Goal: Communication & Community: Answer question/provide support

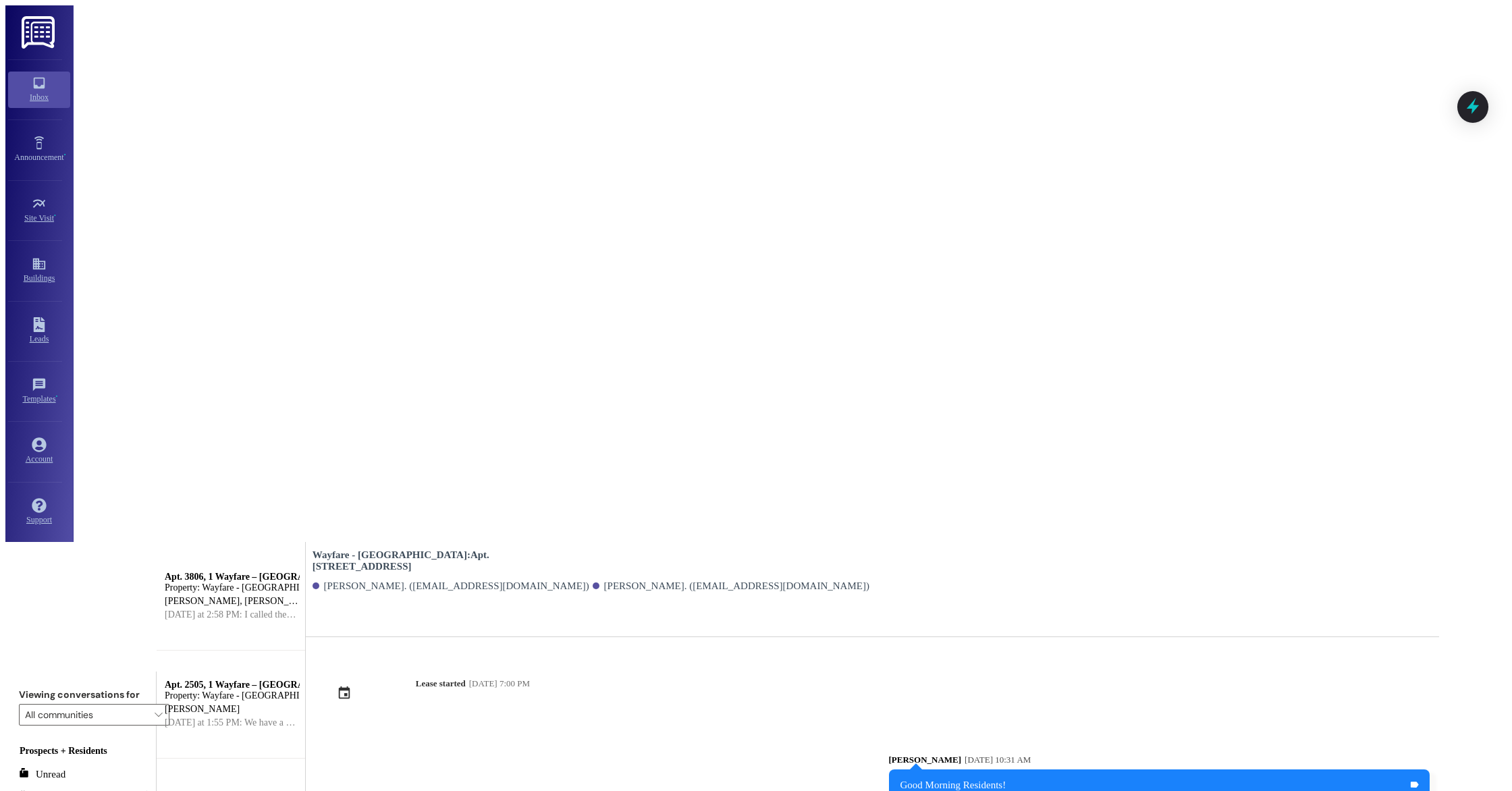
scroll to position [9218, 0]
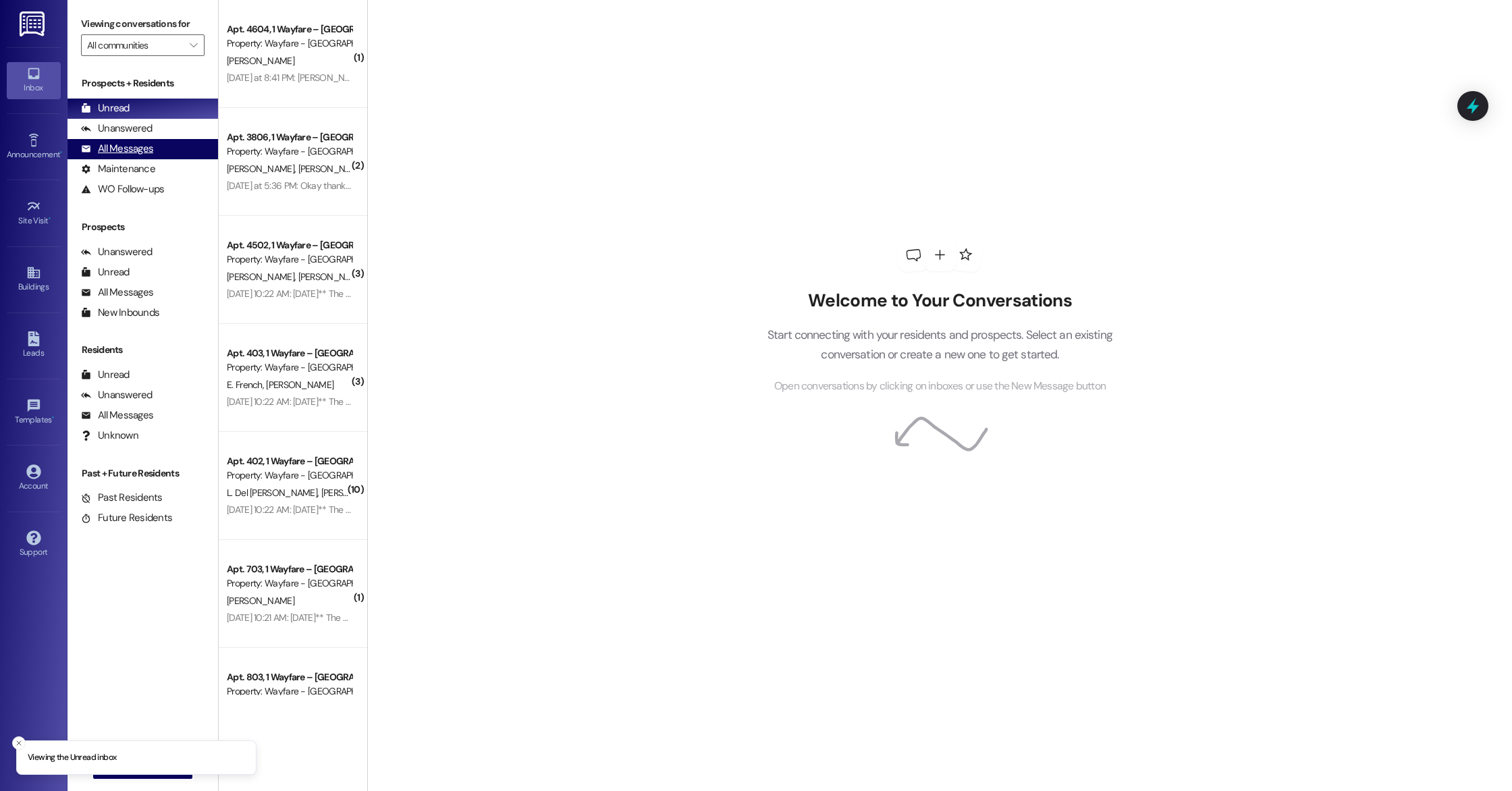
click at [134, 146] on div "All Messages" at bounding box center [116, 149] width 72 height 14
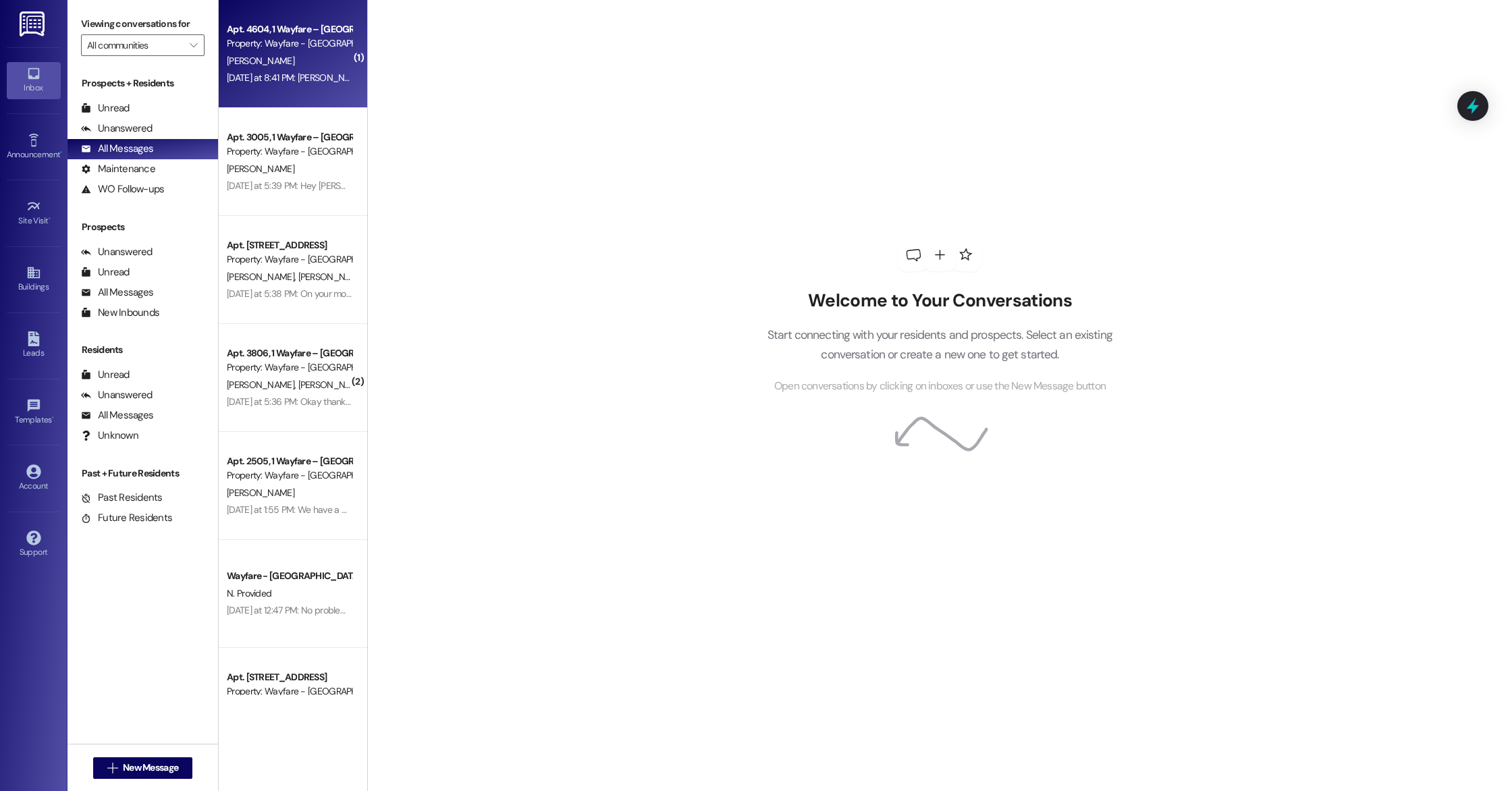
click at [244, 61] on div "[PERSON_NAME]" at bounding box center [289, 61] width 128 height 17
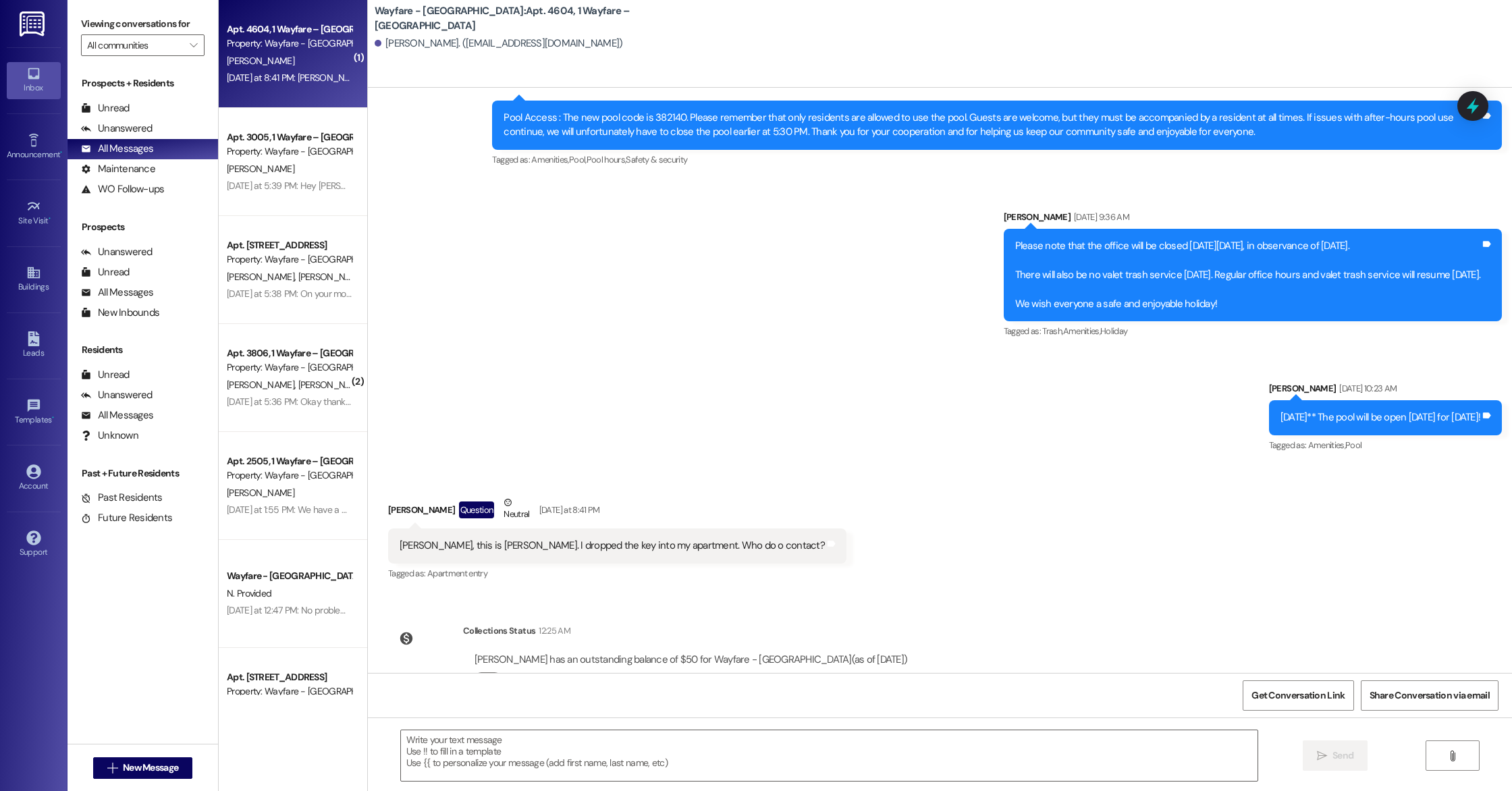
scroll to position [3593, 0]
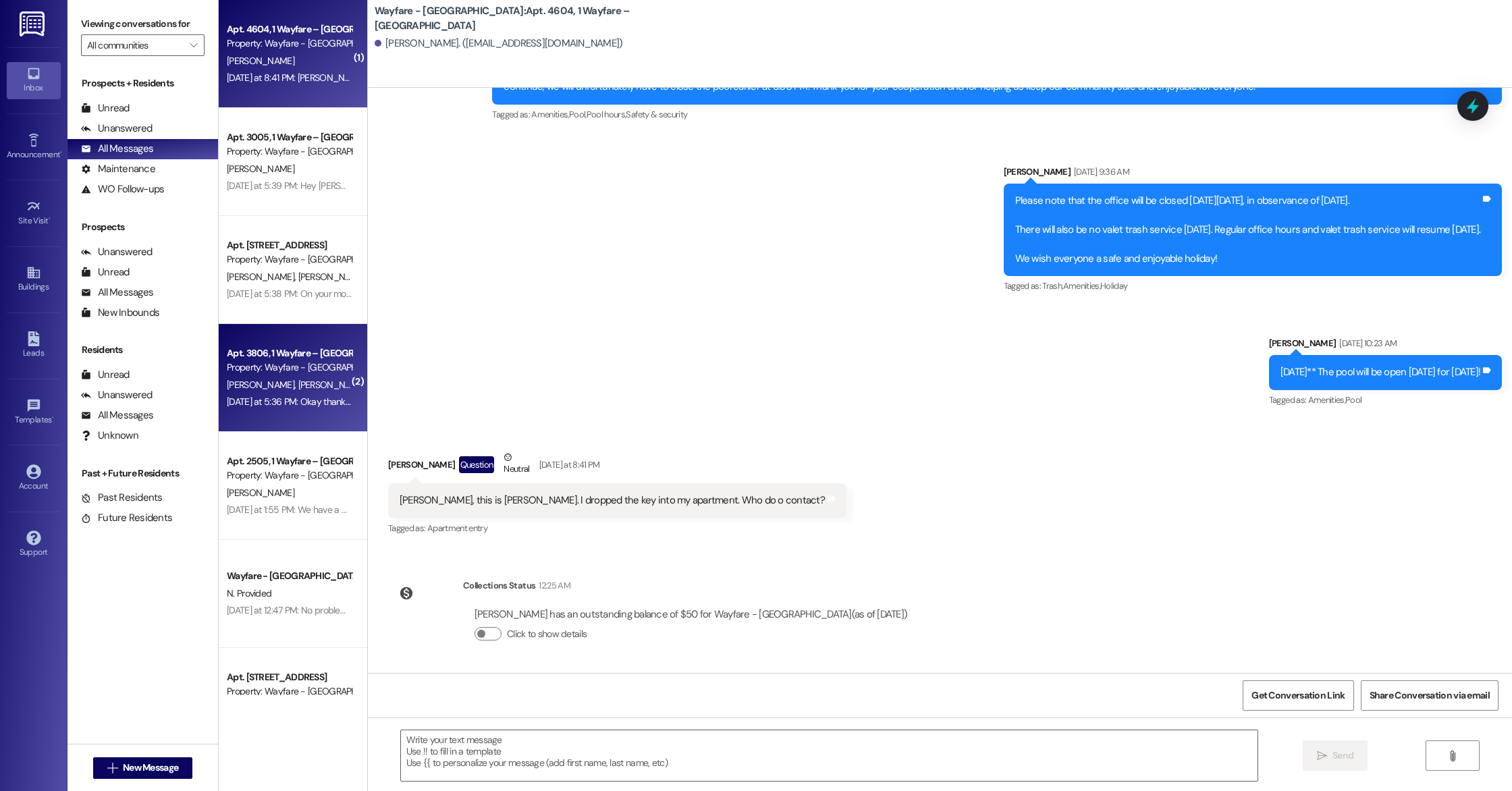
click at [279, 405] on div "[DATE] at 5:36 PM: Okay thank you very much [DATE] at 5:36 PM: Okay thank you v…" at bounding box center [316, 402] width 179 height 12
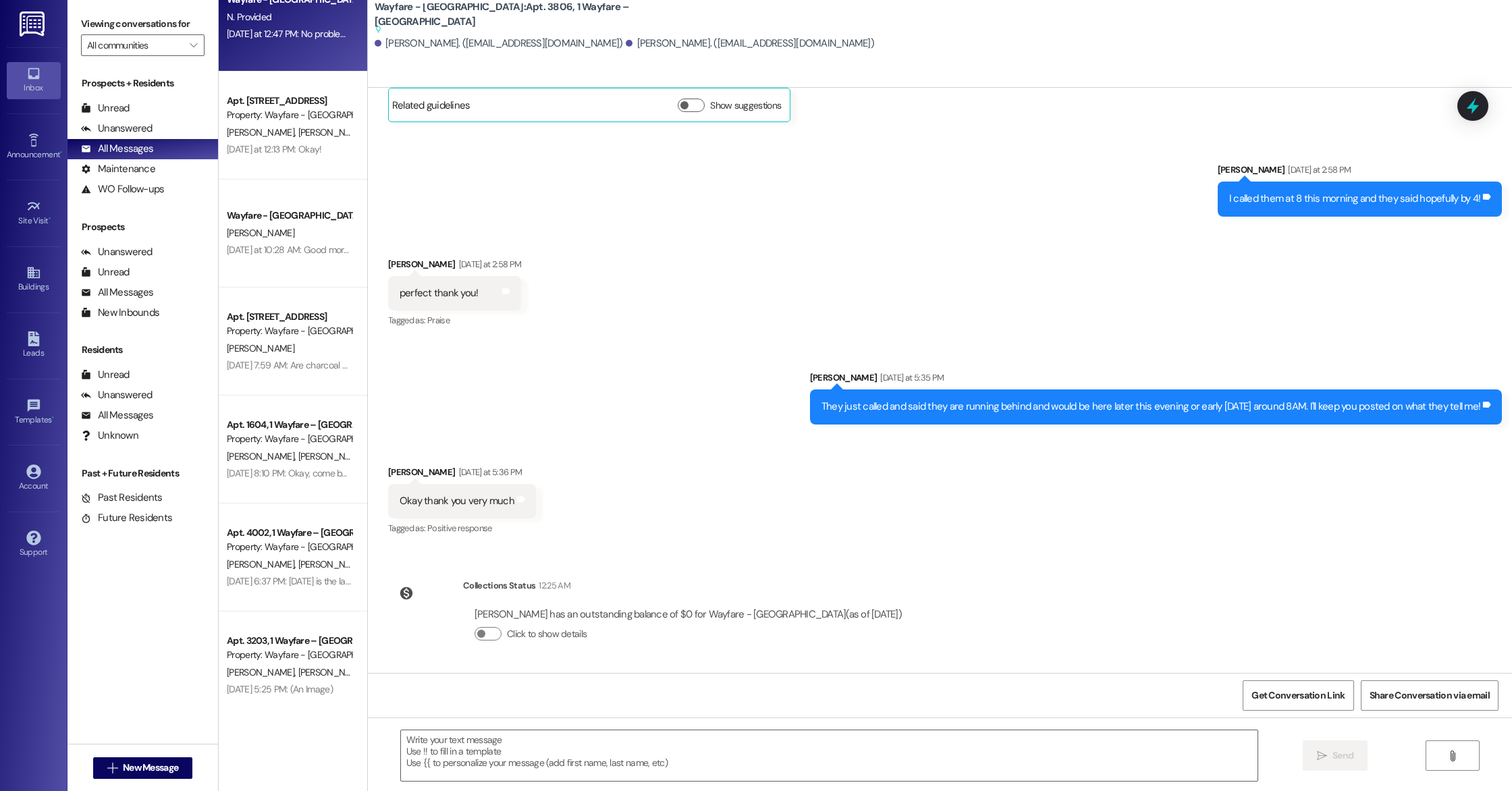
scroll to position [0, 0]
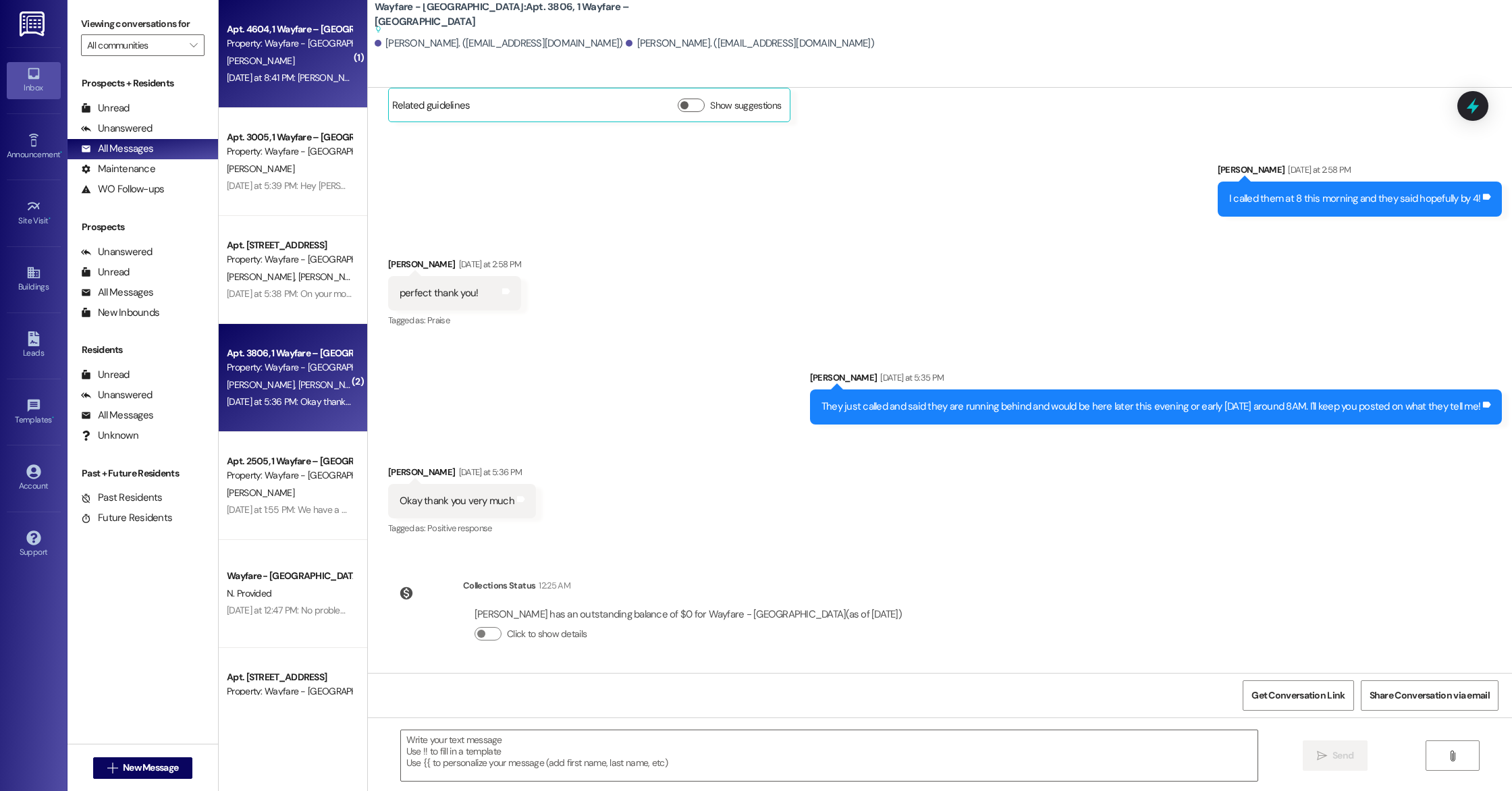
click at [291, 64] on div "[PERSON_NAME]" at bounding box center [289, 61] width 128 height 17
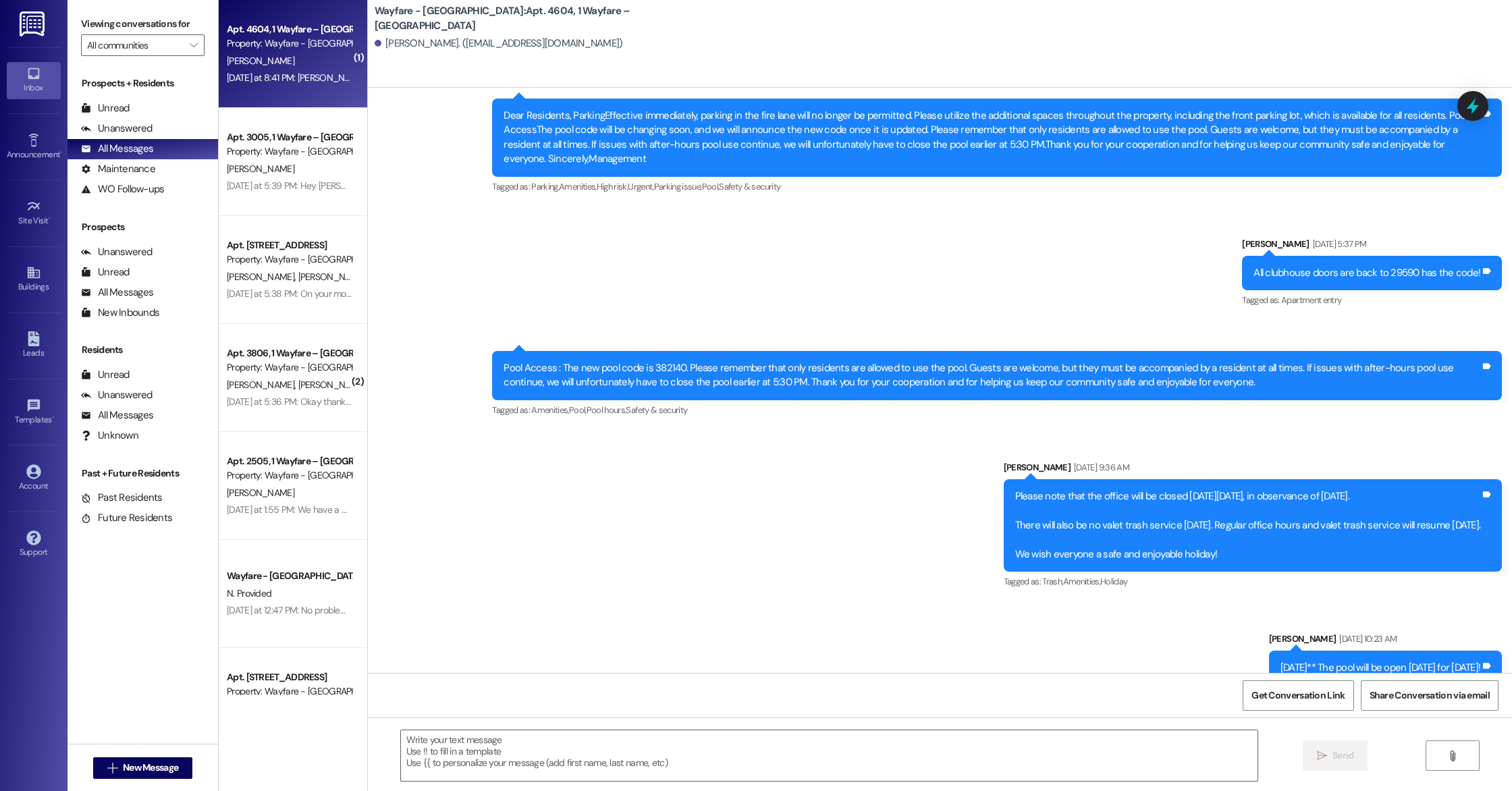
scroll to position [3247, 0]
